Goal: Navigation & Orientation: Find specific page/section

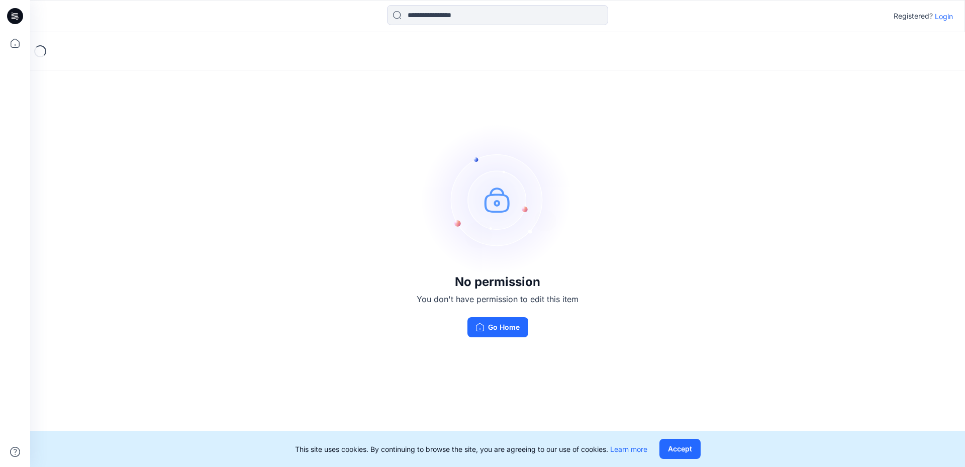
click at [948, 16] on p "Login" at bounding box center [944, 16] width 18 height 11
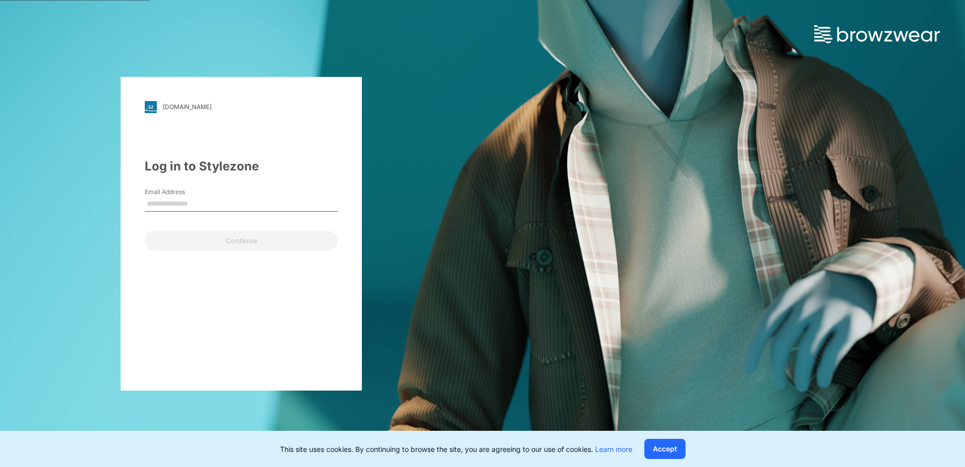
type input "**********"
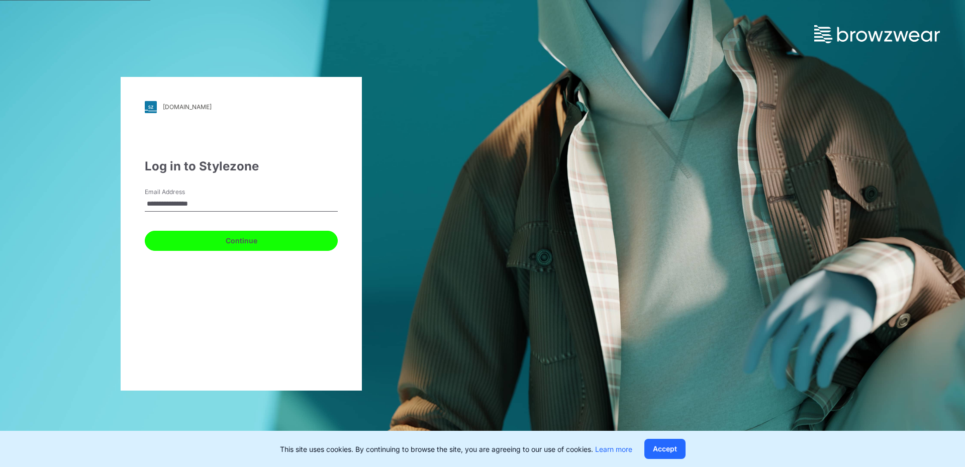
click at [236, 237] on button "Continue" at bounding box center [241, 241] width 193 height 20
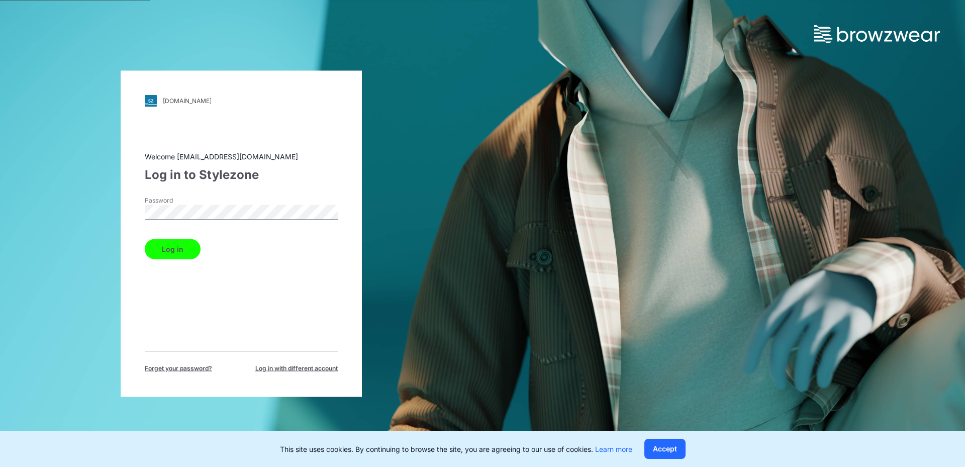
click at [145, 239] on button "Log in" at bounding box center [173, 249] width 56 height 20
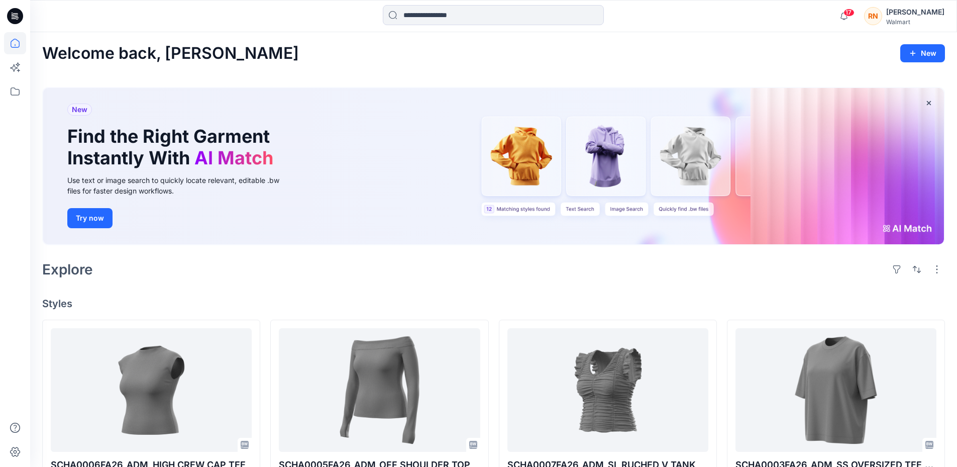
click at [18, 17] on icon at bounding box center [17, 16] width 4 height 1
click at [16, 98] on icon at bounding box center [15, 91] width 22 height 22
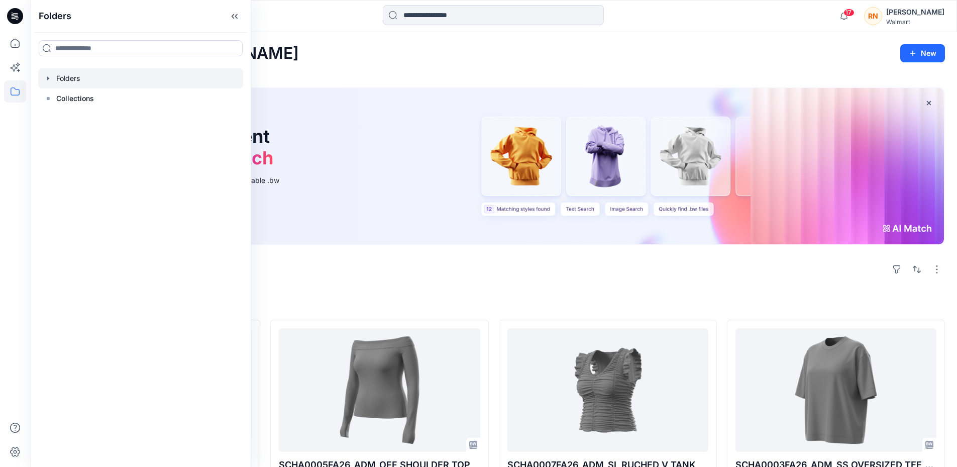
click at [53, 78] on div at bounding box center [140, 78] width 205 height 20
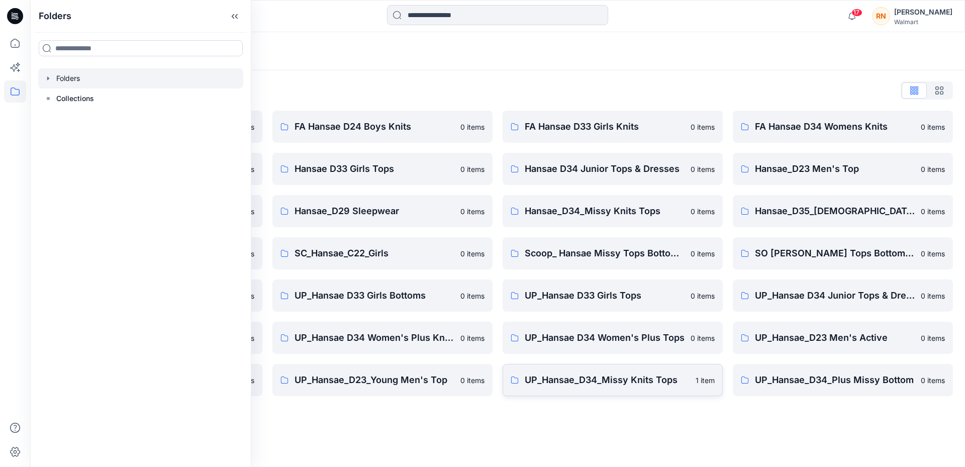
click at [644, 388] on link "UP_Hansae_D34_Missy Knits Tops 1 item" at bounding box center [613, 380] width 220 height 32
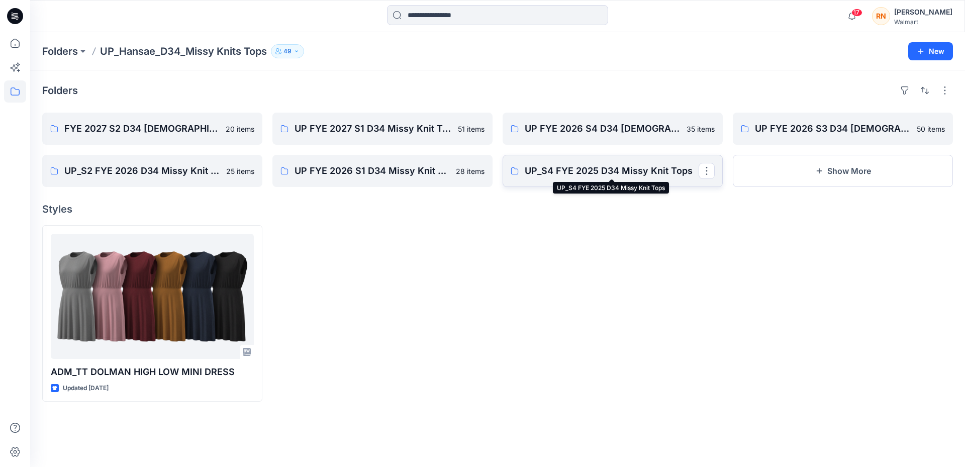
click at [569, 172] on p "UP_S4 FYE 2025 D34 Missy Knit Tops" at bounding box center [612, 171] width 174 height 14
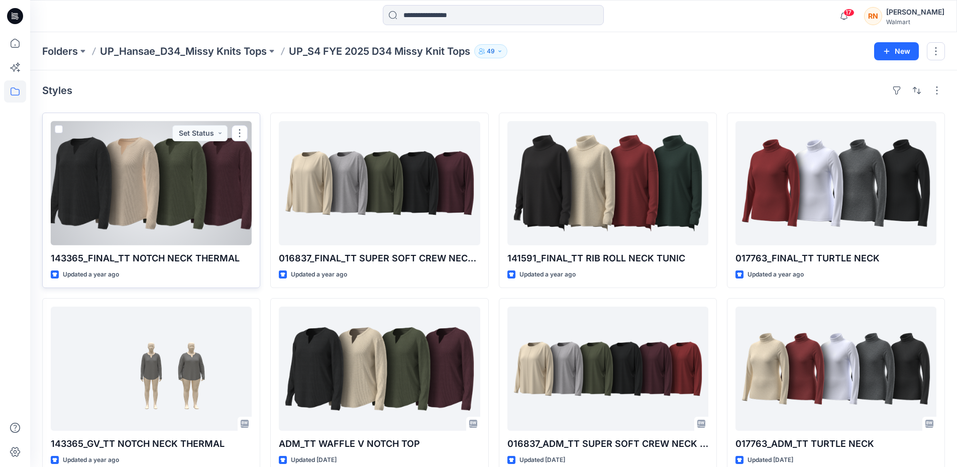
click at [202, 180] on div at bounding box center [151, 183] width 201 height 124
